Goal: Task Accomplishment & Management: Use online tool/utility

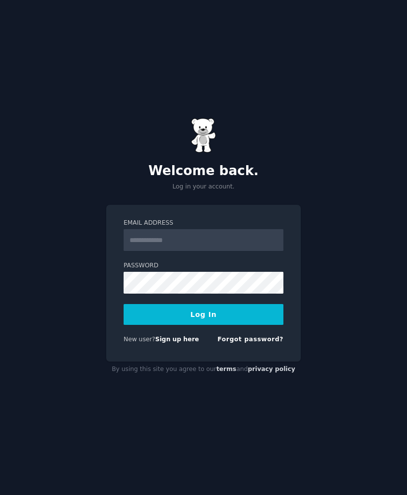
click at [252, 251] on input "Email Address" at bounding box center [204, 240] width 160 height 22
type input "**********"
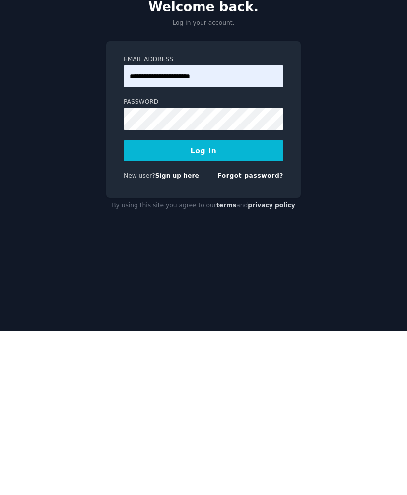
scroll to position [68, 0]
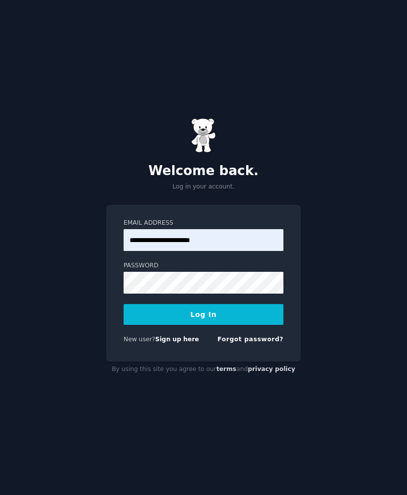
click at [263, 304] on button "Log In" at bounding box center [204, 314] width 160 height 21
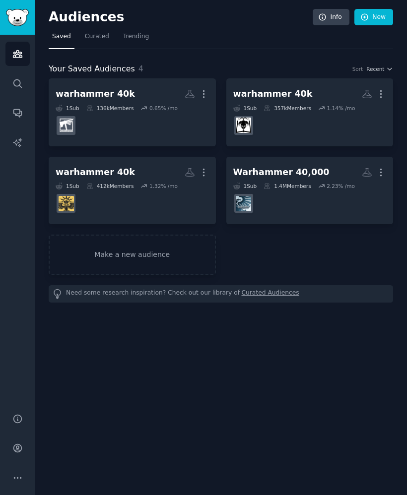
click at [385, 170] on icon "button" at bounding box center [381, 172] width 10 height 10
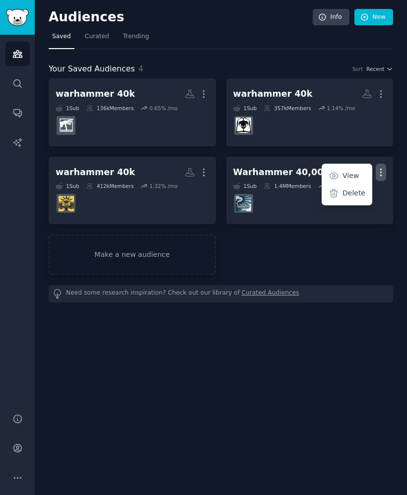
click at [362, 192] on p "Delete" at bounding box center [353, 193] width 23 height 10
click at [383, 92] on icon "button" at bounding box center [381, 94] width 10 height 10
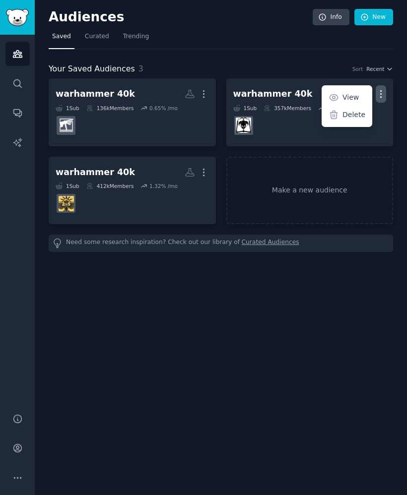
click at [357, 119] on p "Delete" at bounding box center [353, 115] width 23 height 10
click at [205, 167] on icon "button" at bounding box center [203, 172] width 10 height 10
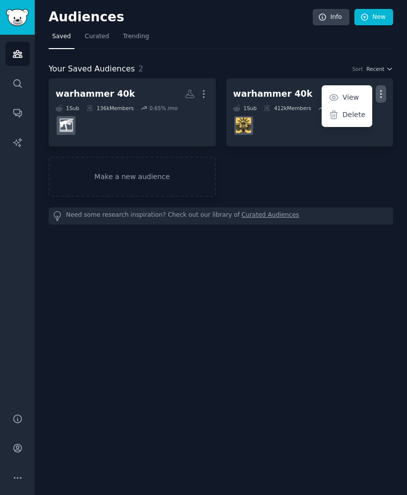
click at [334, 176] on div "warhammer 40k More 1 Sub 136k Members 0.65 % /mo warhammer 40k More View Delete…" at bounding box center [221, 137] width 344 height 119
click at [77, 178] on link "Make a new audience" at bounding box center [132, 177] width 167 height 40
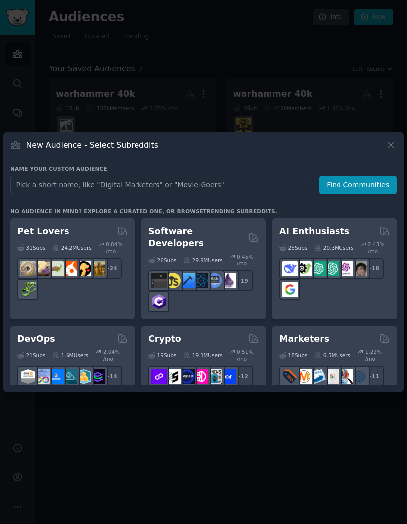
click at [37, 194] on input "text" at bounding box center [161, 185] width 302 height 18
type input "skiing"
click at [371, 194] on button "Find Communities" at bounding box center [357, 185] width 77 height 18
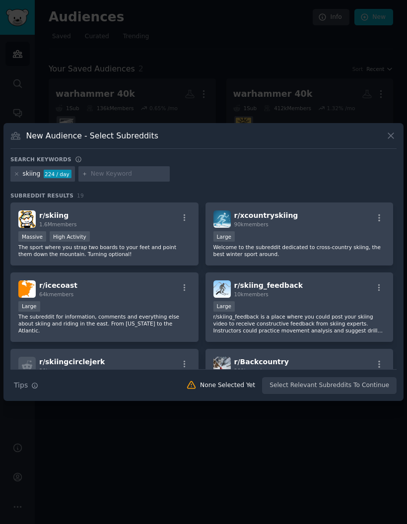
click at [114, 244] on div "Massive High Activity" at bounding box center [104, 237] width 172 height 12
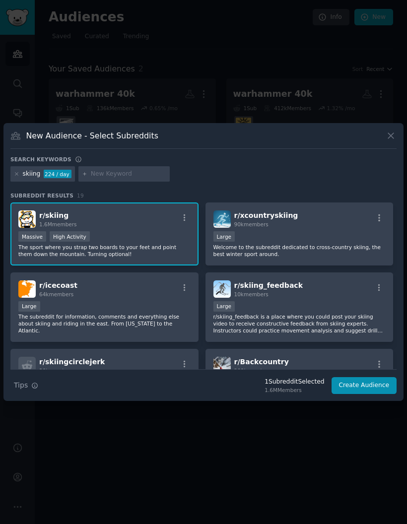
click at [374, 394] on button "Create Audience" at bounding box center [363, 385] width 65 height 17
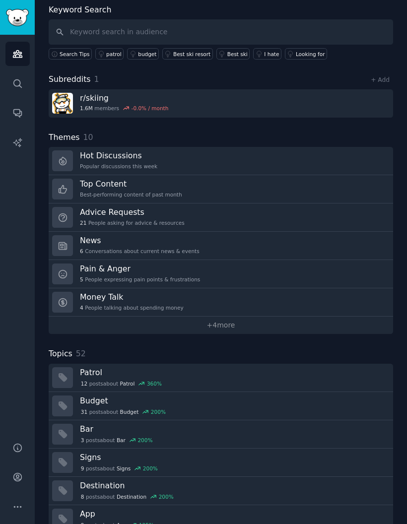
scroll to position [52, 0]
click at [326, 324] on link "+ 4 more" at bounding box center [221, 325] width 344 height 17
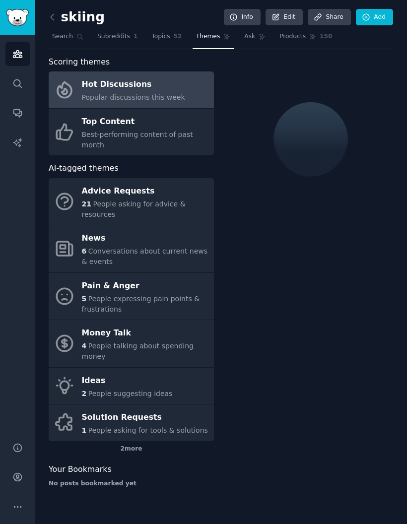
click at [104, 295] on span "People expressing pain points & frustrations" at bounding box center [141, 304] width 118 height 18
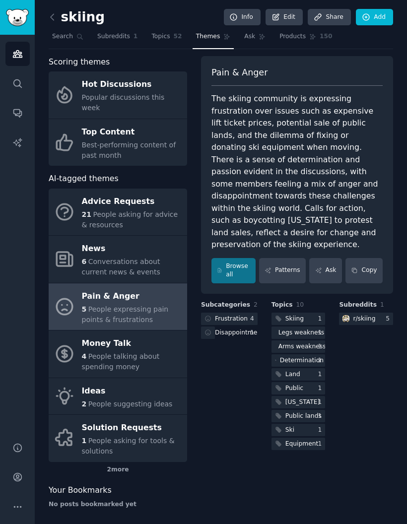
click at [371, 353] on div "Subreddits 1 r/ skiing 5" at bounding box center [366, 376] width 54 height 151
click at [87, 351] on div "4 People talking about spending money" at bounding box center [132, 361] width 100 height 21
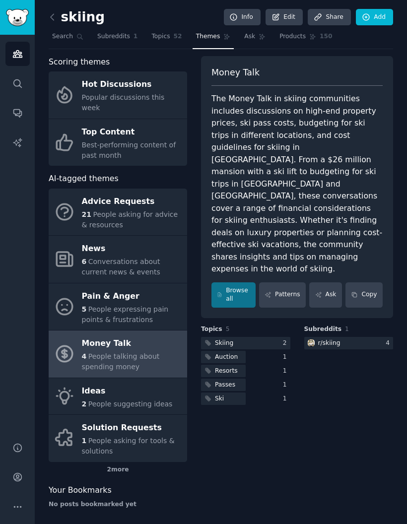
click at [98, 384] on div "Ideas" at bounding box center [127, 391] width 91 height 16
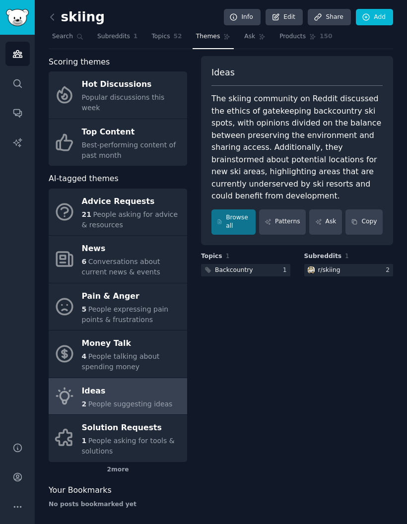
click at [99, 420] on div "Solution Requests" at bounding box center [132, 428] width 100 height 16
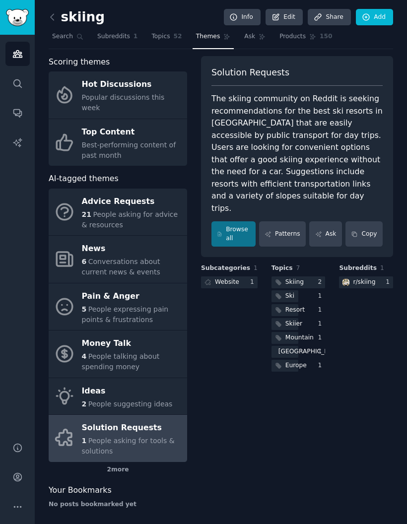
click at [95, 210] on span "People asking for advice & resources" at bounding box center [130, 219] width 96 height 18
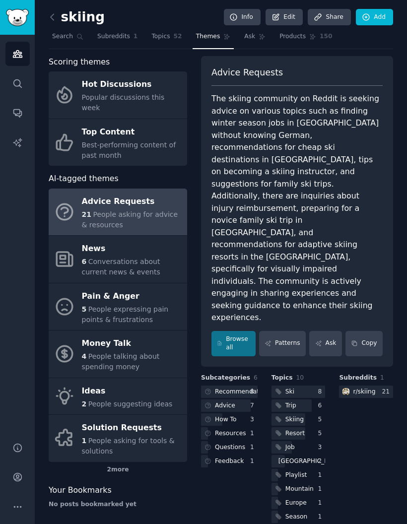
click at [107, 257] on span "Conversations about current news & events" at bounding box center [121, 266] width 78 height 18
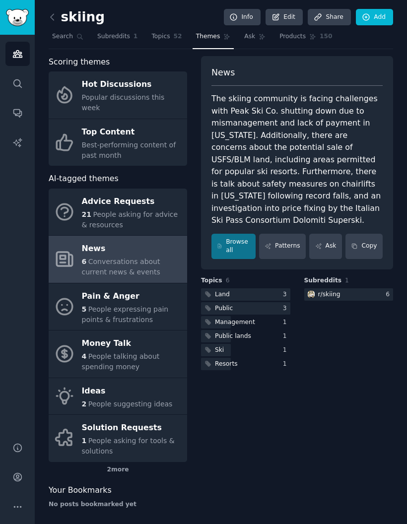
click at [96, 352] on span "People talking about spending money" at bounding box center [121, 361] width 78 height 18
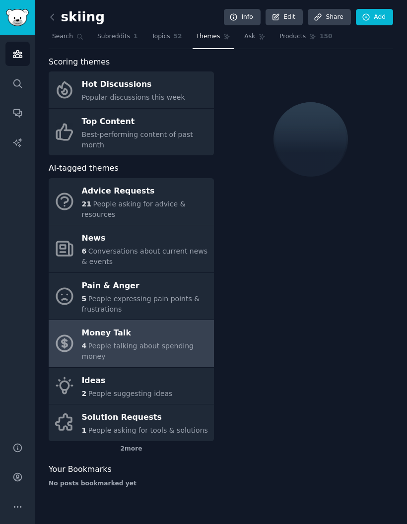
click at [95, 205] on span "People asking for advice & resources" at bounding box center [134, 209] width 104 height 18
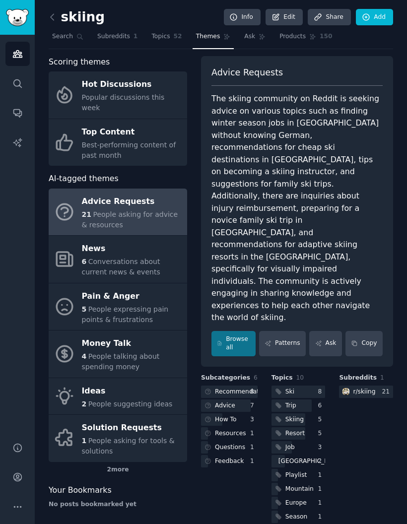
click at [56, 19] on icon at bounding box center [52, 17] width 10 height 10
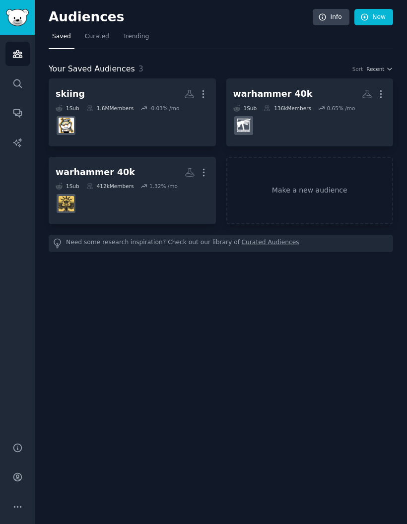
click at [346, 190] on link "Make a new audience" at bounding box center [309, 191] width 167 height 68
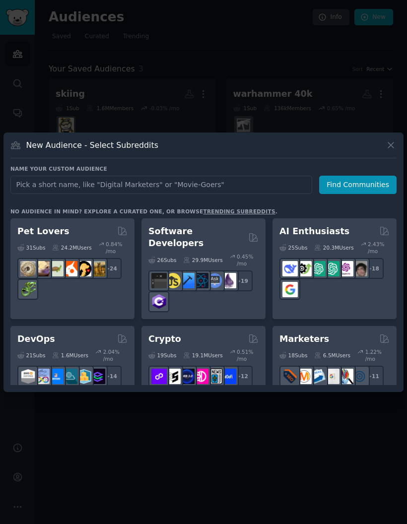
click at [46, 194] on input "text" at bounding box center [161, 185] width 302 height 18
type input "skiing"
click at [367, 194] on button "Find Communities" at bounding box center [357, 185] width 77 height 18
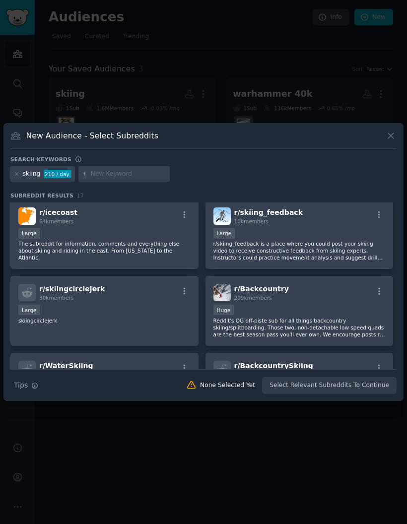
scroll to position [79, 0]
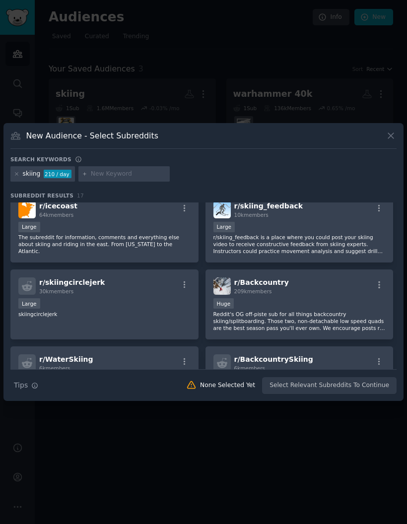
click at [338, 295] on div "r/ Backcountry 209k members" at bounding box center [299, 285] width 172 height 17
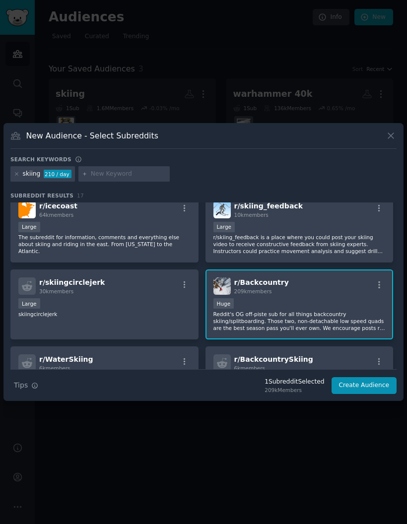
click at [378, 394] on button "Create Audience" at bounding box center [363, 385] width 65 height 17
click at [384, 394] on button "Create Audience" at bounding box center [363, 385] width 65 height 17
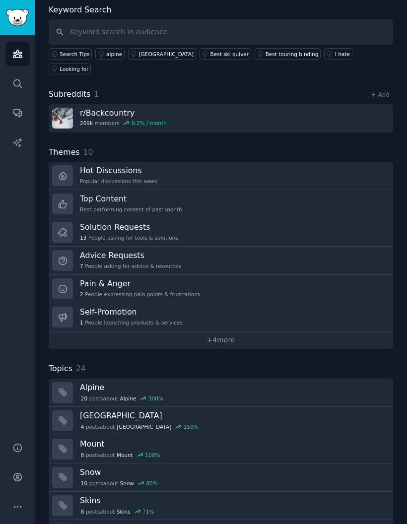
scroll to position [52, 0]
click at [337, 219] on link "Solution Requests 13 People asking for tools & solutions" at bounding box center [221, 233] width 344 height 28
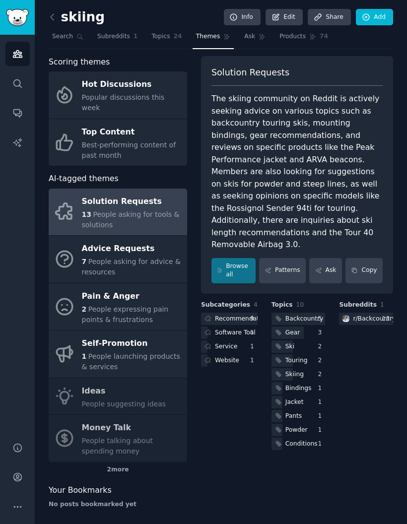
click at [96, 257] on span "People asking for advice & resources" at bounding box center [131, 266] width 99 height 18
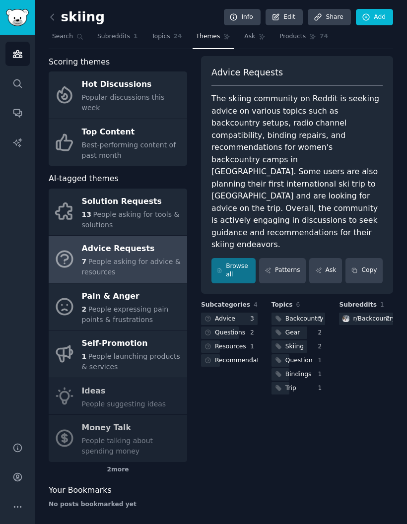
click at [99, 305] on span "People expressing pain points & frustrations" at bounding box center [125, 314] width 87 height 18
